Goal: Task Accomplishment & Management: Use online tool/utility

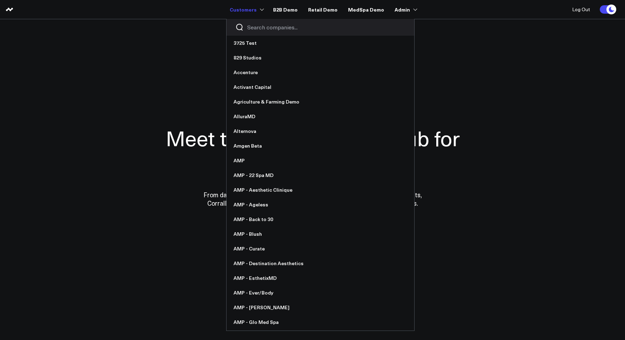
click at [262, 29] on input "Search companies input" at bounding box center [326, 27] width 158 height 8
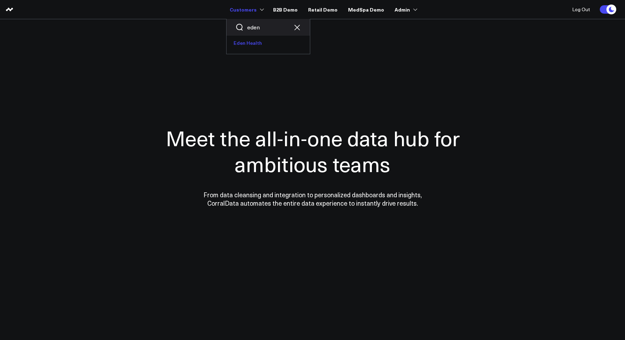
type input "eden"
click at [251, 45] on link "Eden Health" at bounding box center [267, 43] width 83 height 15
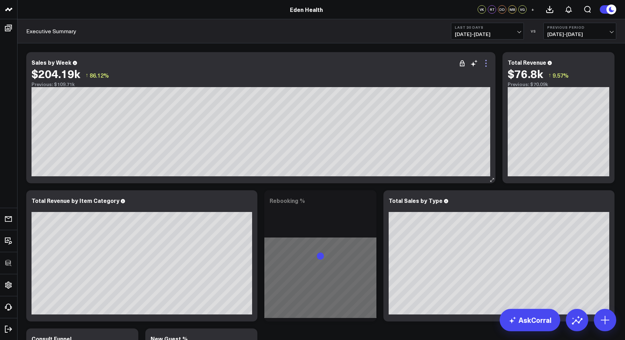
click at [485, 64] on icon at bounding box center [485, 63] width 1 height 1
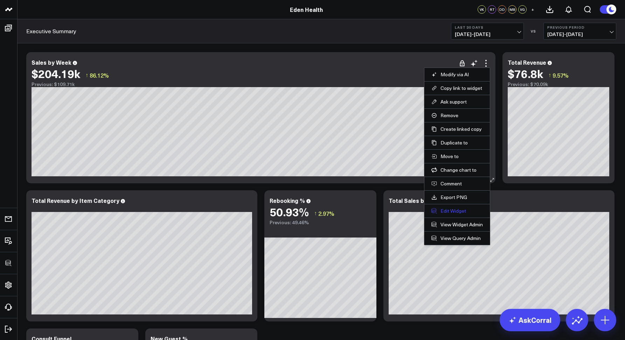
click at [446, 209] on button "Edit Widget" at bounding box center [456, 211] width 51 height 6
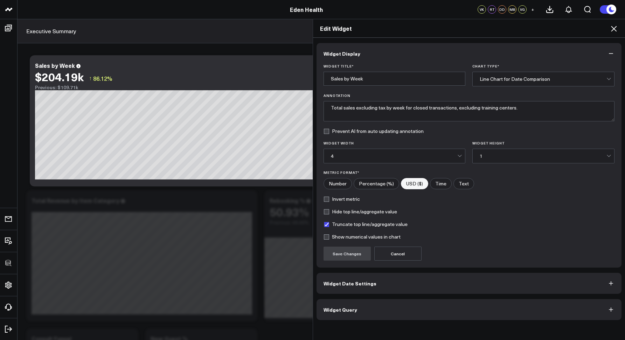
click at [371, 310] on button "Widget Query" at bounding box center [468, 309] width 305 height 21
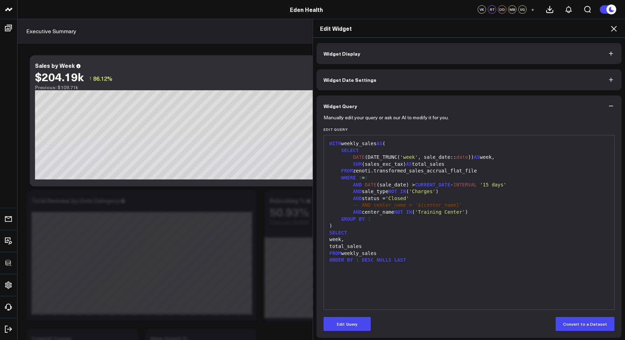
click at [616, 27] on icon at bounding box center [613, 28] width 8 height 8
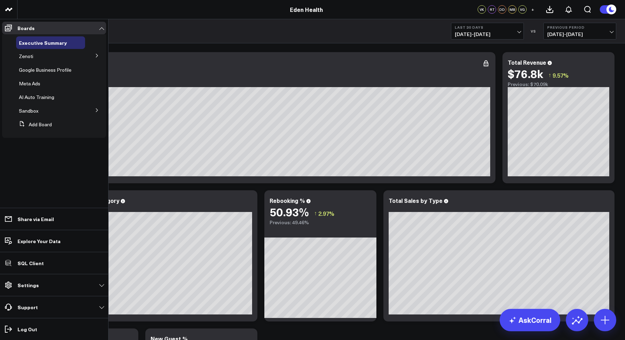
click at [97, 58] on button at bounding box center [97, 55] width 18 height 10
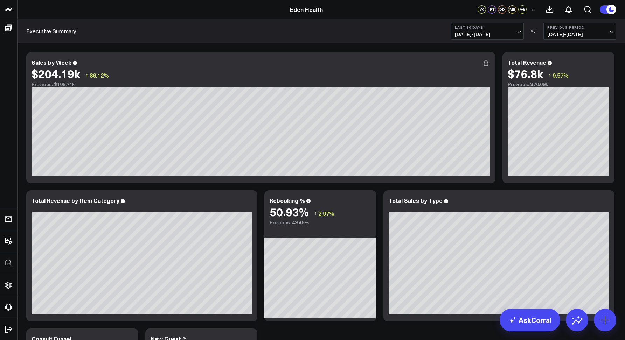
click at [178, 34] on div "Executive Summary Last 30 Days 07/19/25 - 08/17/25 VS Previous Period 06/19/25 …" at bounding box center [320, 31] width 607 height 24
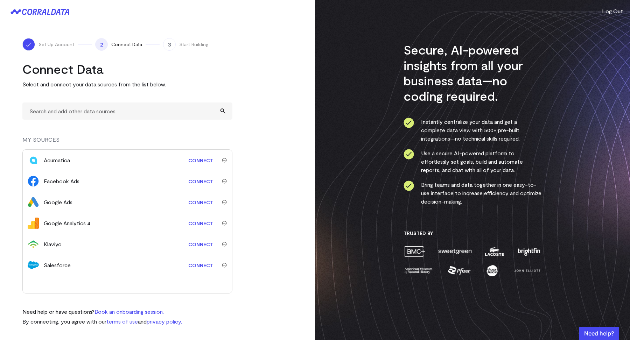
click at [251, 86] on turbo-frame "Connect Data Select and connect your data sources from the list below. MY SOURC…" at bounding box center [157, 193] width 270 height 265
